Goal: Obtain resource: Obtain resource

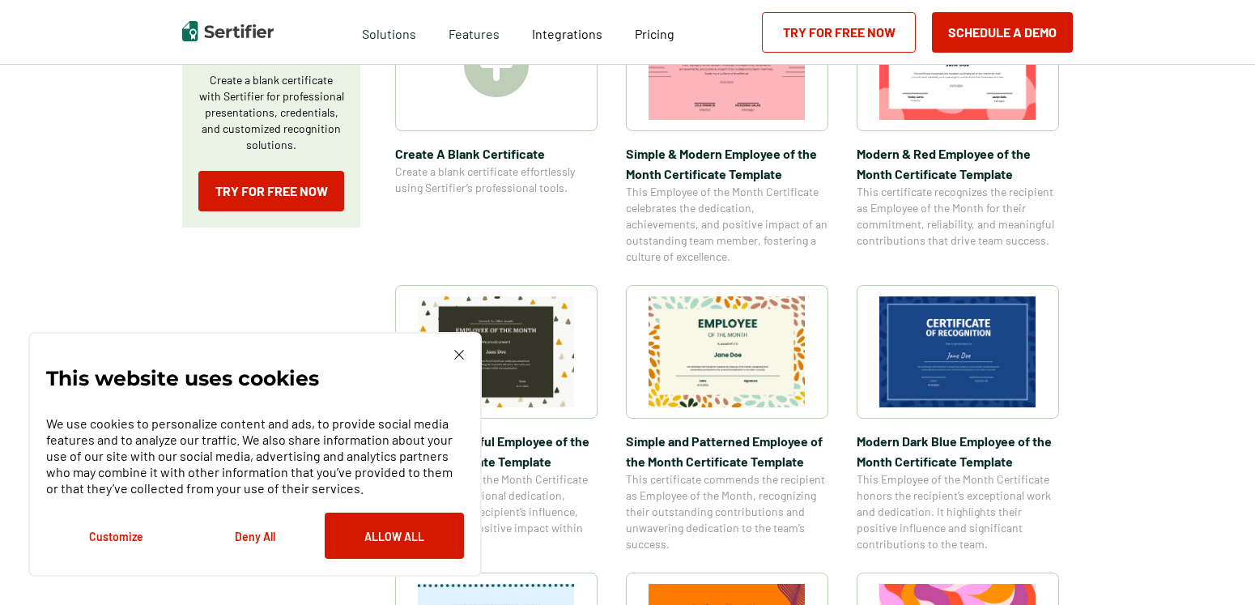
scroll to position [390, 0]
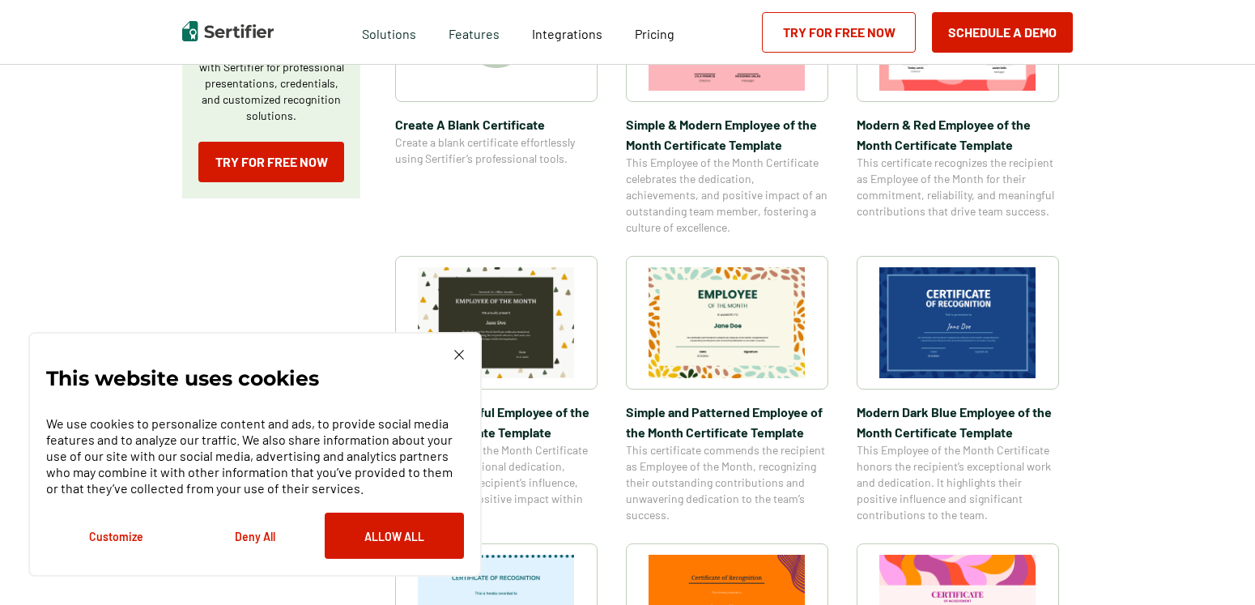
click at [460, 355] on img at bounding box center [459, 355] width 10 height 10
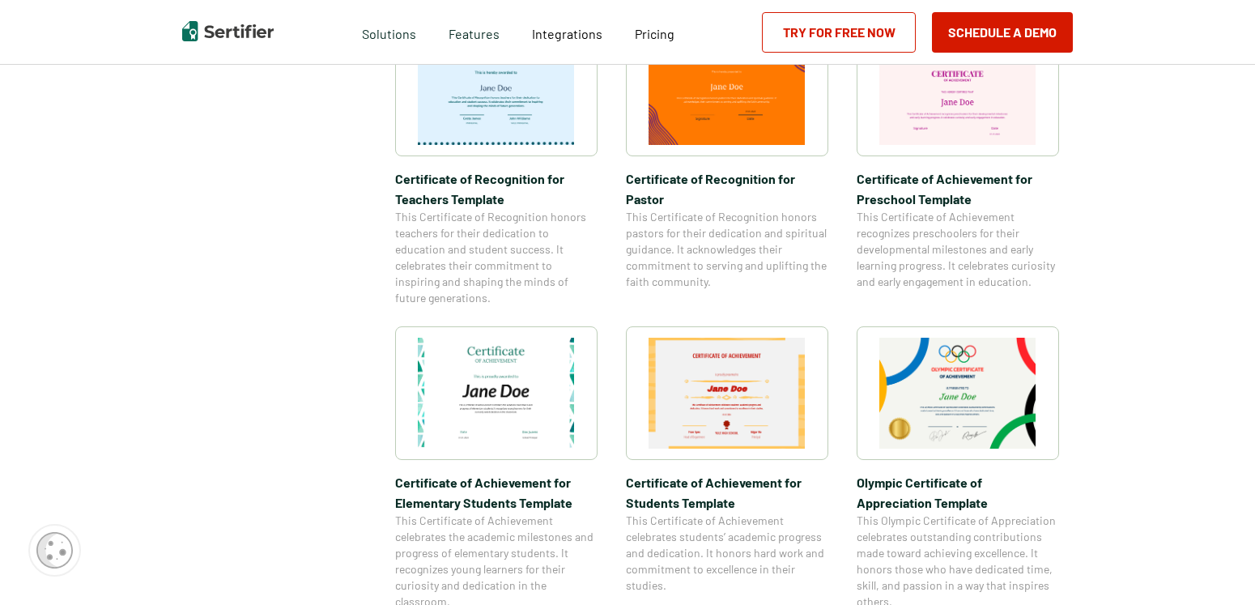
scroll to position [1412, 0]
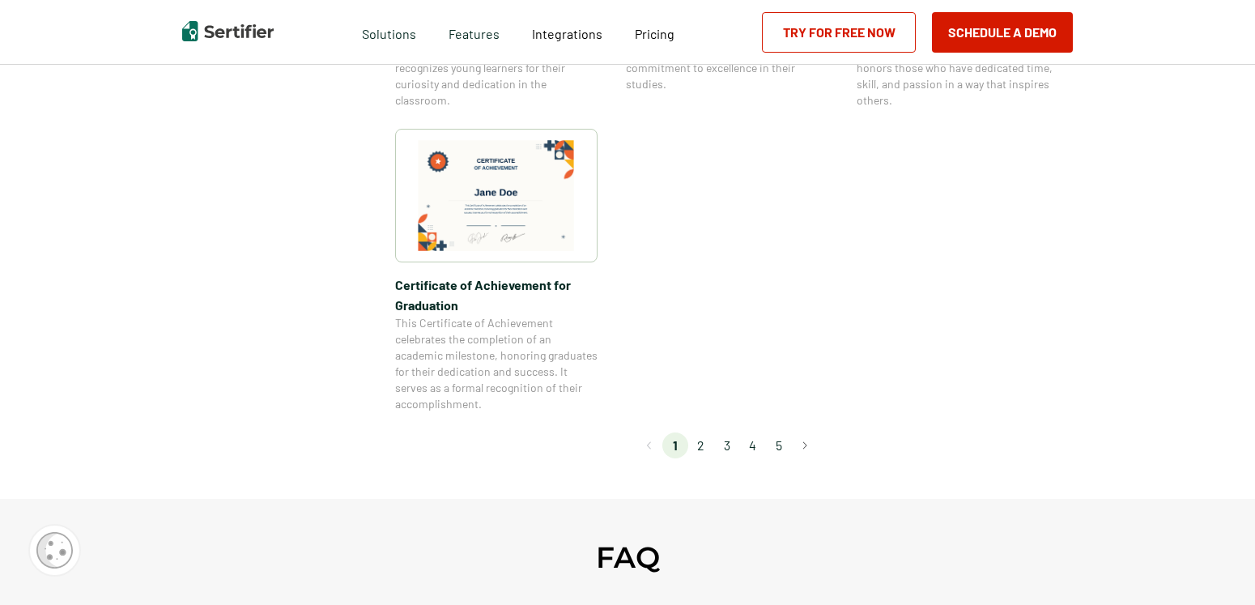
click at [708, 449] on li "2" at bounding box center [701, 445] width 26 height 26
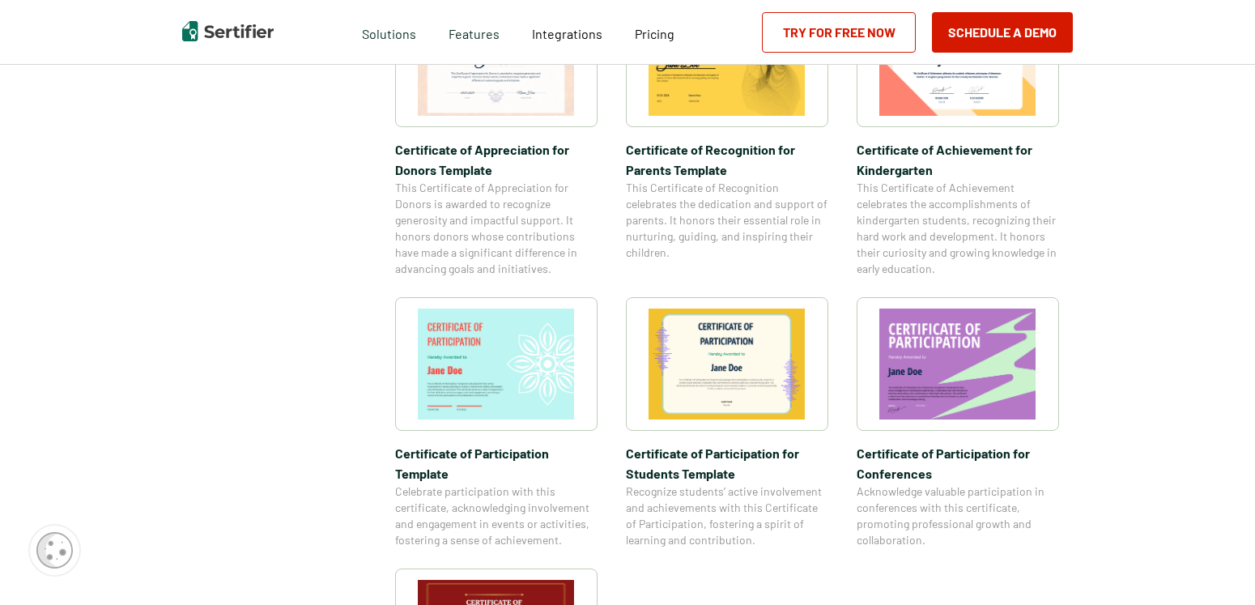
scroll to position [1406, 0]
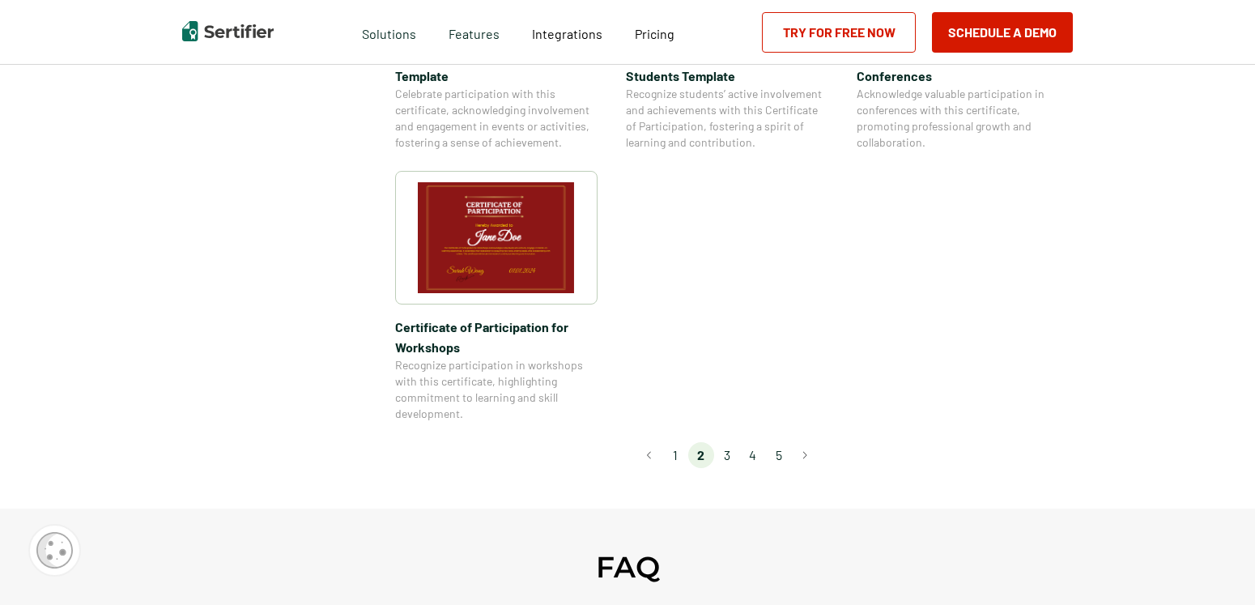
click at [733, 442] on li "3" at bounding box center [727, 455] width 26 height 26
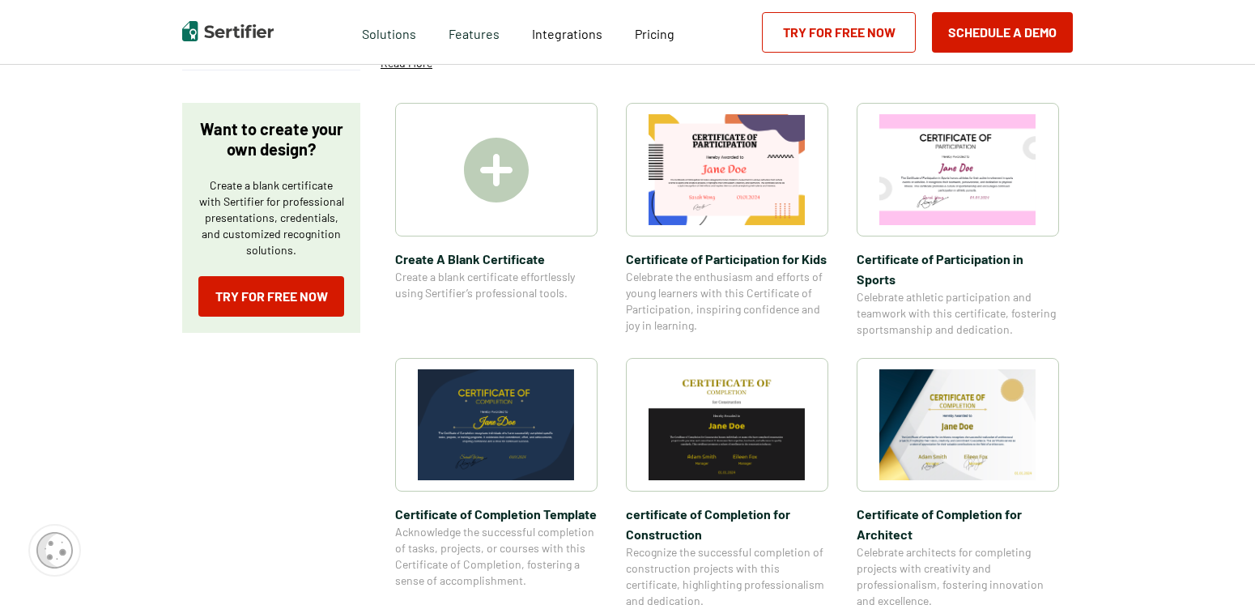
scroll to position [357, 0]
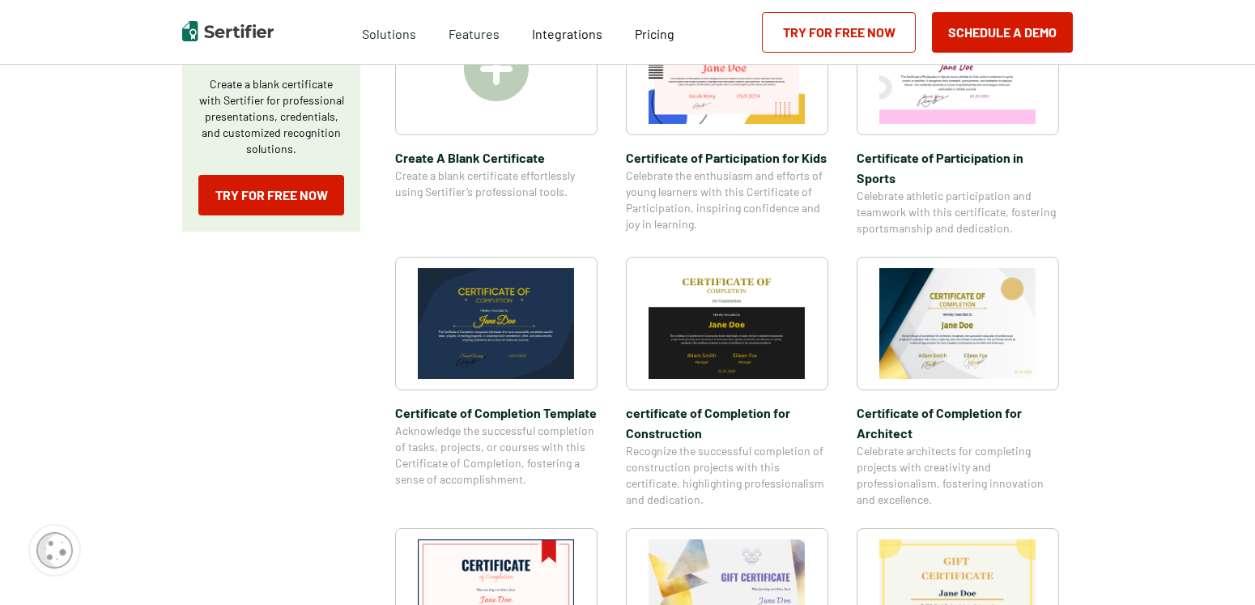
click at [558, 309] on img at bounding box center [496, 323] width 157 height 111
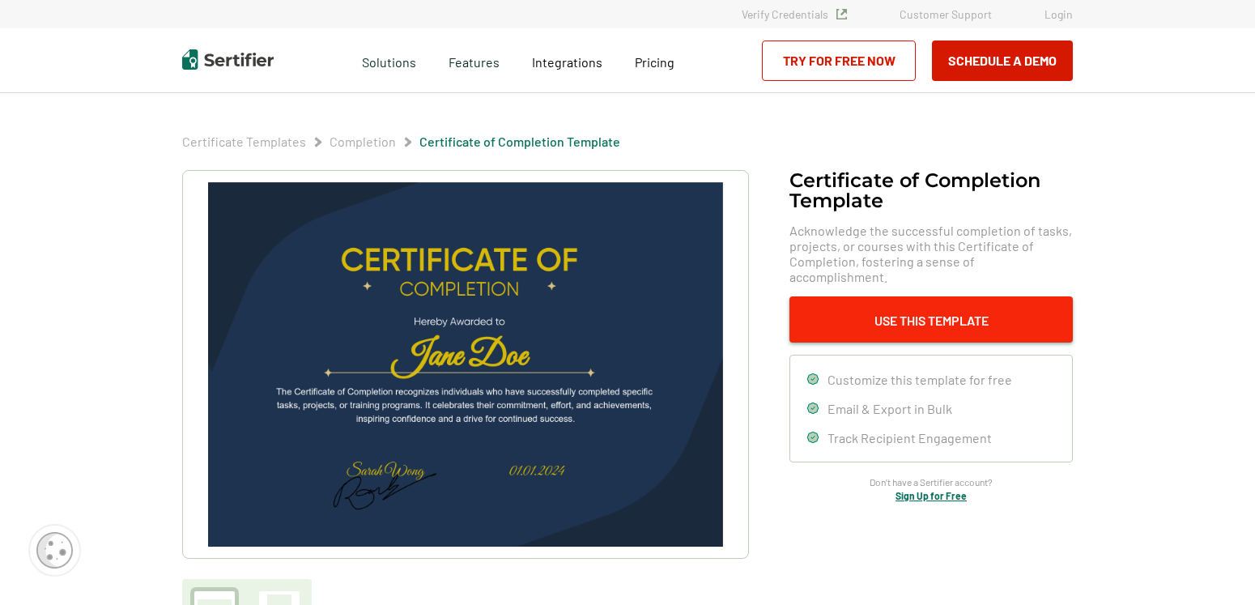
click at [917, 302] on button "Use This Template" at bounding box center [930, 319] width 283 height 46
